Goal: Information Seeking & Learning: Check status

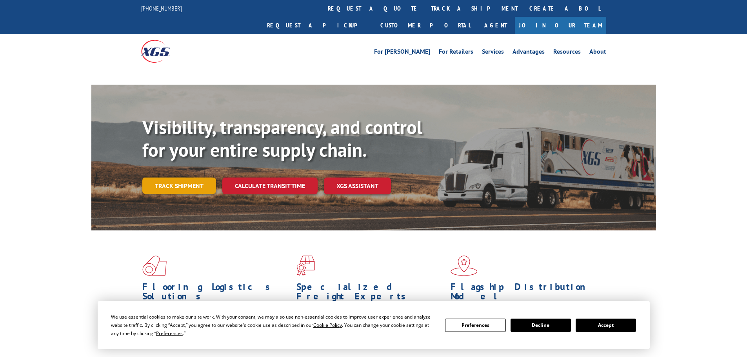
click at [181, 178] on link "Track shipment" at bounding box center [179, 186] width 74 height 16
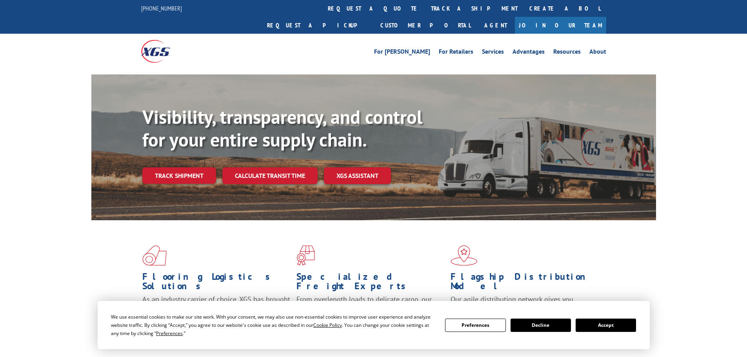
click at [620, 321] on button "Accept" at bounding box center [606, 325] width 60 height 13
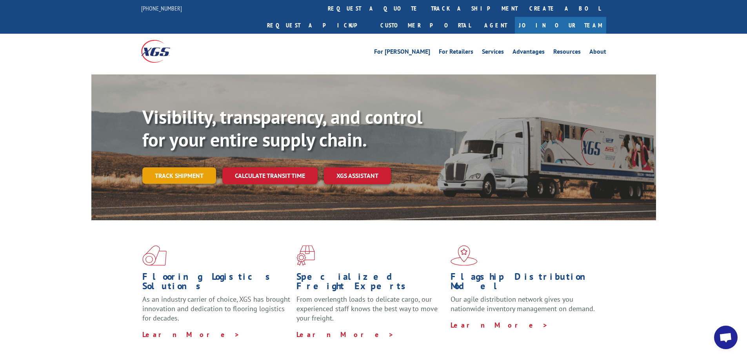
click at [173, 167] on link "Track shipment" at bounding box center [179, 175] width 74 height 16
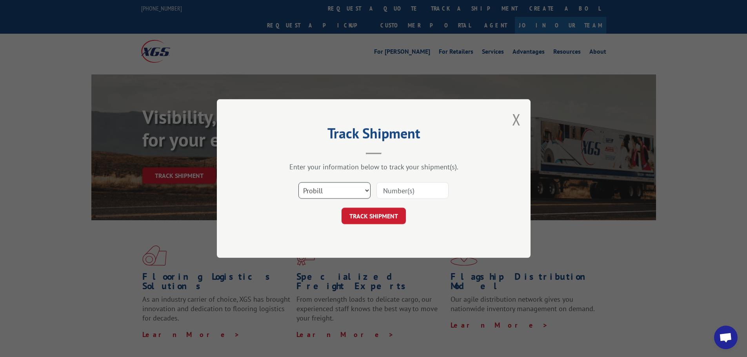
click at [329, 192] on select "Select category... Probill BOL PO" at bounding box center [334, 190] width 72 height 16
select select "po"
click at [298, 182] on select "Select category... Probill BOL PO" at bounding box center [334, 190] width 72 height 16
click at [395, 195] on input at bounding box center [412, 190] width 72 height 16
paste input "04523429"
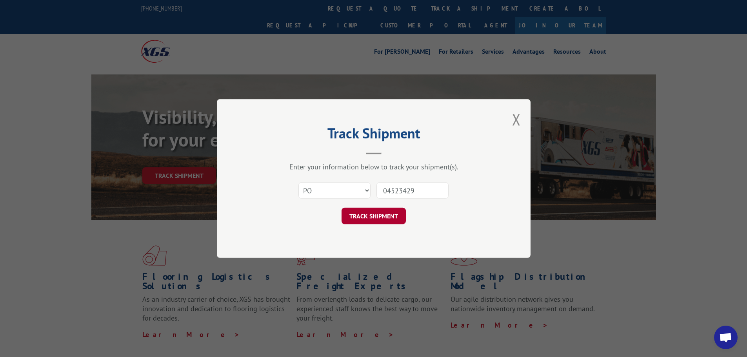
type input "04523429"
click at [383, 216] on button "TRACK SHIPMENT" at bounding box center [373, 216] width 64 height 16
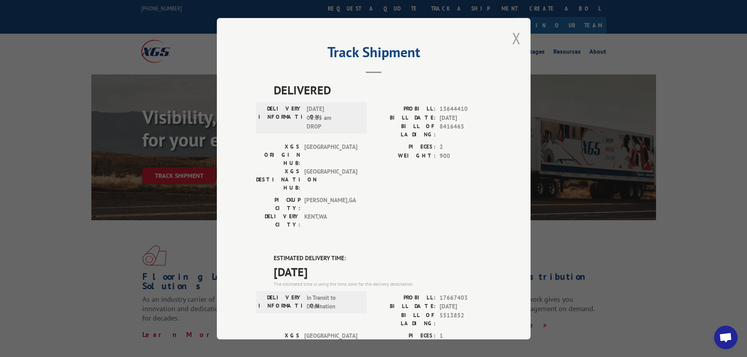
click at [512, 42] on button "Close modal" at bounding box center [516, 38] width 9 height 21
